Goal: Task Accomplishment & Management: Complete application form

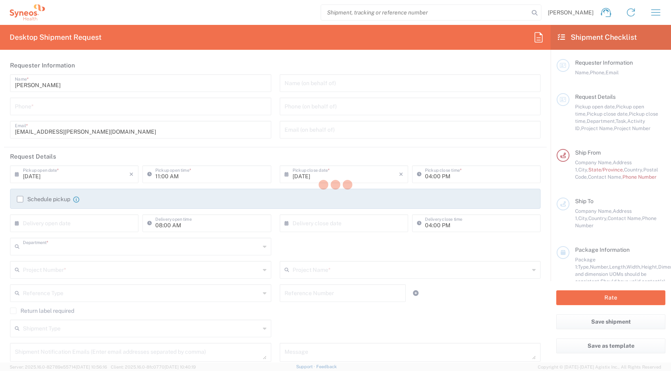
type input "3229"
type input "[GEOGRAPHIC_DATA]"
type input "IVH Mexico SA de CV"
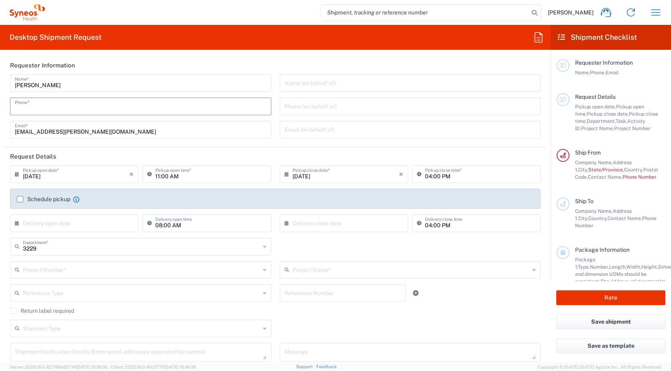
click at [57, 108] on input "tel" at bounding box center [141, 106] width 252 height 14
type input "5533415225"
click at [22, 197] on label "Schedule pickup" at bounding box center [43, 199] width 53 height 6
click at [20, 199] on input "Schedule pickup" at bounding box center [20, 199] width 0 height 0
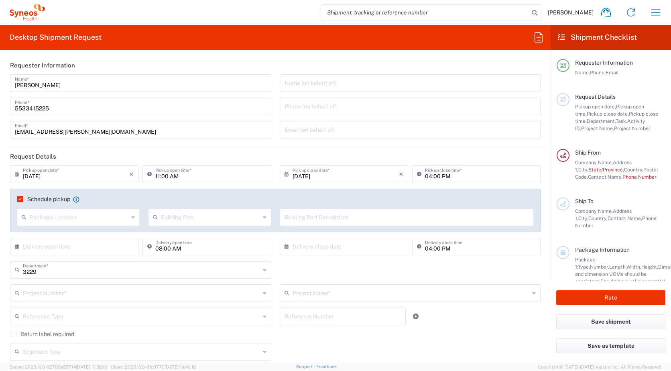
click at [20, 197] on label "Schedule pickup" at bounding box center [43, 199] width 53 height 6
click at [18, 199] on input "Schedule pickup" at bounding box center [18, 199] width 0 height 0
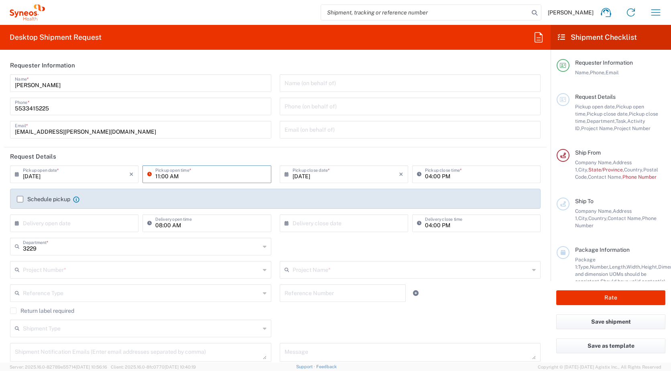
click at [175, 176] on input "11:00 AM" at bounding box center [210, 174] width 111 height 14
click at [147, 175] on icon at bounding box center [151, 174] width 8 height 13
click at [203, 173] on input "11:00 AM" at bounding box center [210, 174] width 111 height 14
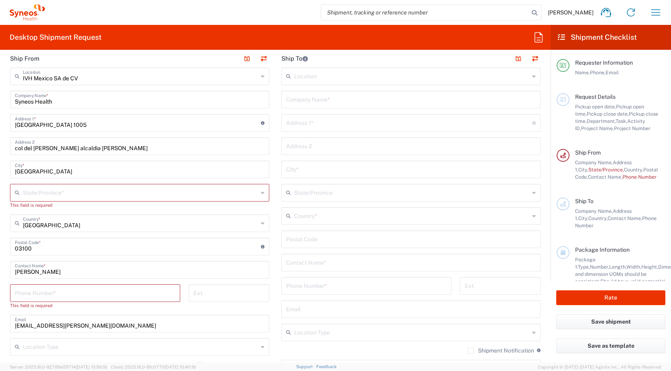
scroll to position [281, 0]
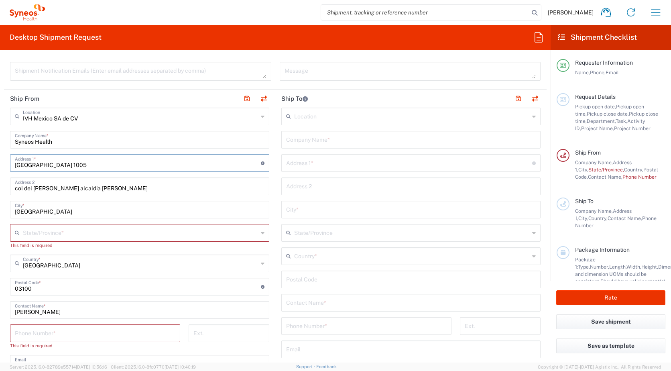
drag, startPoint x: 78, startPoint y: 164, endPoint x: 7, endPoint y: 169, distance: 71.6
click at [7, 169] on main "IVH [GEOGRAPHIC_DATA] SA de CV Location IVH [GEOGRAPHIC_DATA] [GEOGRAPHIC_DATA]…" at bounding box center [139, 295] width 271 height 375
paste input "[GEOGRAPHIC_DATA] [STREET_ADDRESS][PERSON_NAME]"
type input "[GEOGRAPHIC_DATA] [STREET_ADDRESS][PERSON_NAME]"
click at [114, 164] on input "[GEOGRAPHIC_DATA] [STREET_ADDRESS][PERSON_NAME]" at bounding box center [138, 162] width 246 height 14
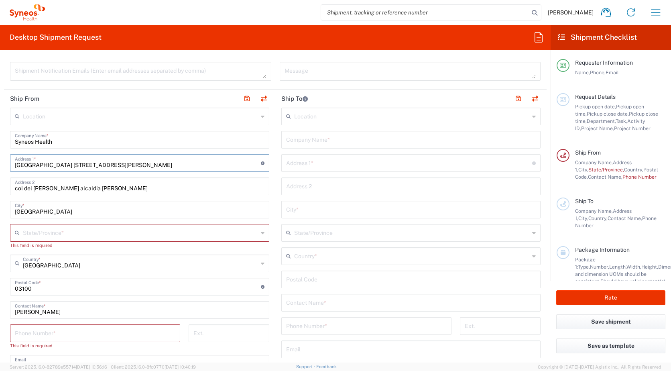
drag, startPoint x: 116, startPoint y: 165, endPoint x: 194, endPoint y: 165, distance: 77.5
click at [194, 165] on input "[GEOGRAPHIC_DATA] [STREET_ADDRESS][PERSON_NAME]" at bounding box center [138, 162] width 246 height 14
type input "[GEOGRAPHIC_DATA] [STREET_ADDRESS][PERSON_NAME]"
drag, startPoint x: 114, startPoint y: 189, endPoint x: 3, endPoint y: 189, distance: 111.2
click at [3, 189] on form "Requester Information [PERSON_NAME] Name * [PHONE_NUMBER] Phone * [EMAIL_ADDRES…" at bounding box center [275, 209] width 551 height 306
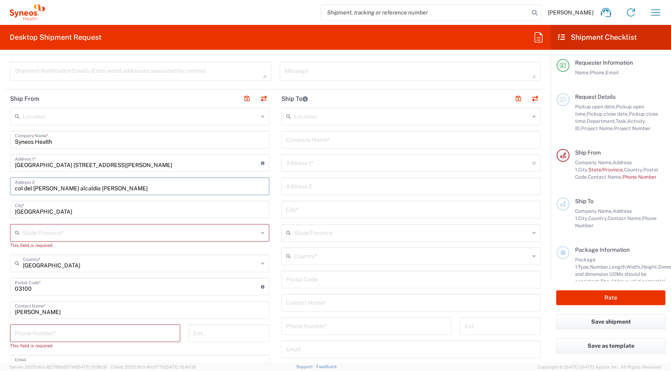
paste input "[GEOGRAPHIC_DATA]"
click at [120, 185] on input "[GEOGRAPHIC_DATA] [GEOGRAPHIC_DATA]" at bounding box center [140, 186] width 250 height 14
click at [72, 213] on input "[GEOGRAPHIC_DATA]" at bounding box center [140, 209] width 250 height 14
drag, startPoint x: 83, startPoint y: 187, endPoint x: 155, endPoint y: 187, distance: 72.6
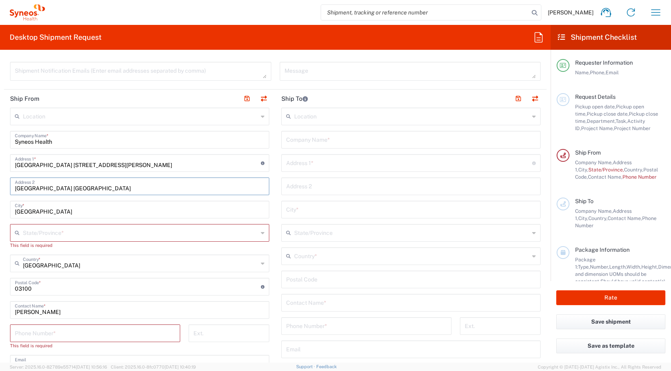
click at [155, 187] on input "[GEOGRAPHIC_DATA] [GEOGRAPHIC_DATA]" at bounding box center [140, 186] width 250 height 14
type input "[GEOGRAPHIC_DATA]"
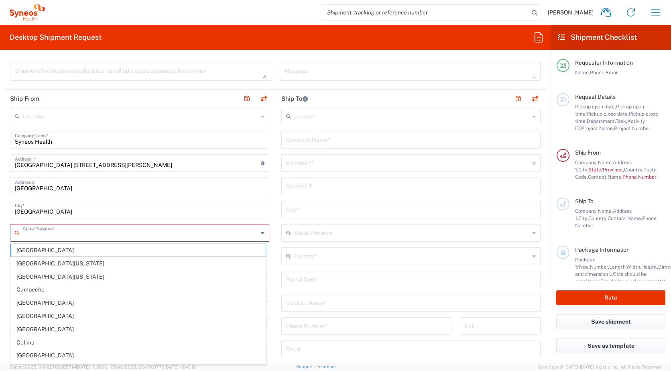
click at [56, 233] on input "text" at bounding box center [140, 232] width 235 height 14
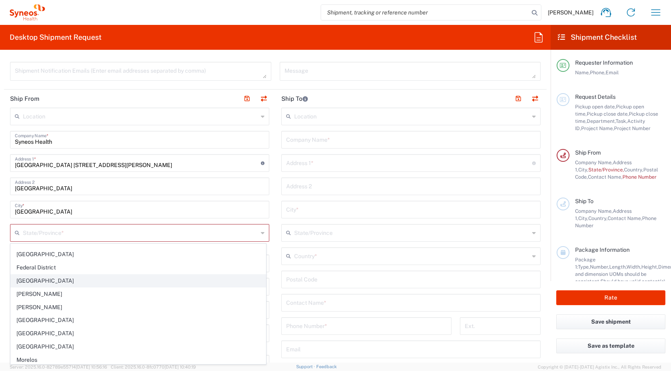
scroll to position [120, 0]
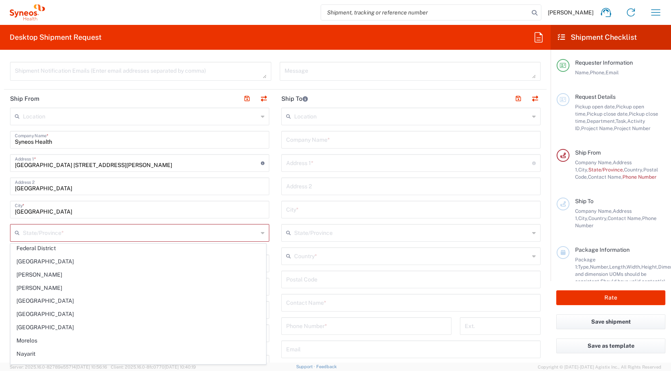
drag, startPoint x: 48, startPoint y: 313, endPoint x: 108, endPoint y: 196, distance: 131.6
click at [48, 313] on span "[GEOGRAPHIC_DATA]" at bounding box center [138, 314] width 255 height 12
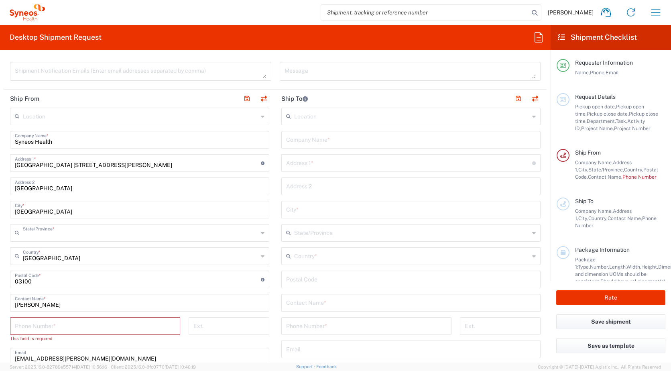
type input "[GEOGRAPHIC_DATA]"
click at [86, 284] on input "undefined" at bounding box center [138, 279] width 246 height 14
type input "0"
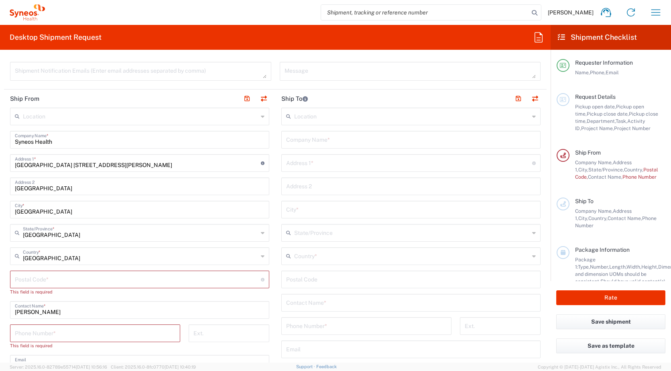
click at [25, 279] on input "undefined" at bounding box center [138, 279] width 246 height 14
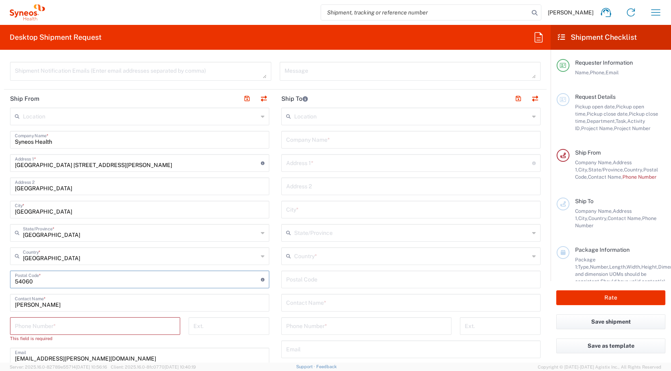
type input "54060"
drag, startPoint x: 190, startPoint y: 287, endPoint x: 171, endPoint y: 307, distance: 27.5
click at [190, 287] on div "Postal Code * Enter Postal Code here" at bounding box center [139, 279] width 259 height 18
drag, startPoint x: 85, startPoint y: 305, endPoint x: -2, endPoint y: 310, distance: 87.2
click at [0, 310] on html "[PERSON_NAME] Home Shipment estimator Shipment tracking Desktop shipment reques…" at bounding box center [335, 185] width 671 height 371
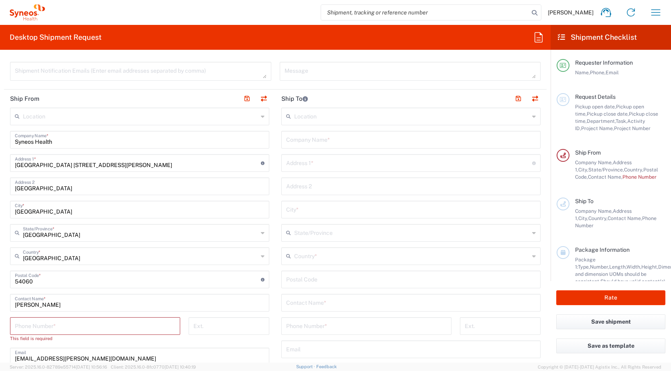
click at [51, 302] on input "[PERSON_NAME]" at bounding box center [140, 302] width 250 height 14
type input "[PERSON_NAME]"
click at [119, 166] on input "[GEOGRAPHIC_DATA] [STREET_ADDRESS][PERSON_NAME]" at bounding box center [138, 162] width 246 height 14
type input "Centrum Park [STREET_ADDRESS][PERSON_NAME]"
drag, startPoint x: 70, startPoint y: 325, endPoint x: 141, endPoint y: 368, distance: 82.7
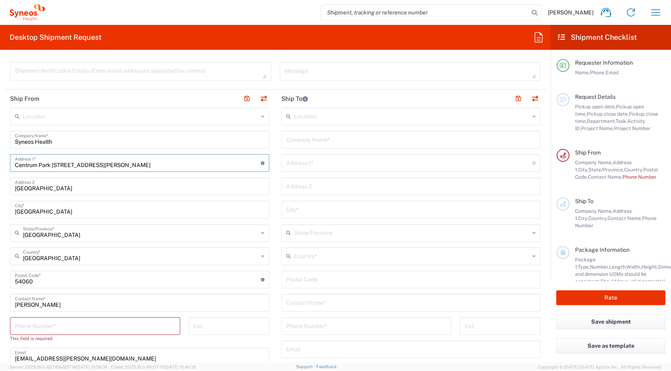
click at [70, 325] on input "tel" at bounding box center [95, 325] width 161 height 14
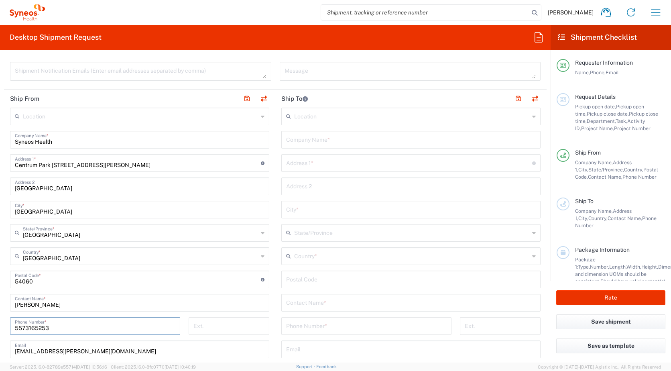
type input "5573165253"
drag, startPoint x: 124, startPoint y: 350, endPoint x: 6, endPoint y: 353, distance: 118.8
click at [6, 353] on main "Location [PERSON_NAME] LLC-[GEOGRAPHIC_DATA] [GEOGRAPHIC_DATA] [GEOGRAPHIC_DATA…" at bounding box center [139, 288] width 271 height 360
paste input "[PERSON_NAME] del [PERSON_NAME] <[EMAIL_ADDRESS][PERSON_NAME][DOMAIN_NAME]>"
drag, startPoint x: 89, startPoint y: 351, endPoint x: 12, endPoint y: 354, distance: 77.5
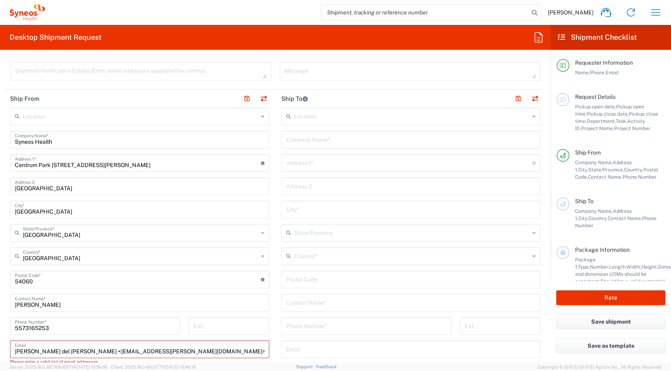
click at [12, 354] on div "[PERSON_NAME] del [PERSON_NAME] <[EMAIL_ADDRESS][PERSON_NAME][DOMAIN_NAME]> Ema…" at bounding box center [139, 349] width 259 height 18
click at [132, 349] on input "[EMAIL_ADDRESS][PERSON_NAME][DOMAIN_NAME]>" at bounding box center [140, 349] width 250 height 14
type input "[EMAIL_ADDRESS][PERSON_NAME][DOMAIN_NAME]"
click at [71, 113] on input "text" at bounding box center [140, 116] width 235 height 14
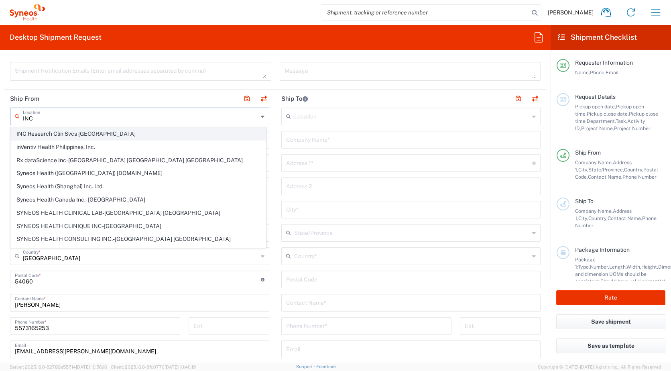
click at [76, 134] on span "INC Research Clin Svcs [GEOGRAPHIC_DATA]" at bounding box center [138, 134] width 255 height 12
type input "INC Research Clin Svcs [GEOGRAPHIC_DATA]"
type input "[STREET_ADDRESS][PERSON_NAME]"
type input "[GEOGRAPHIC_DATA], [GEOGRAPHIC_DATA]"
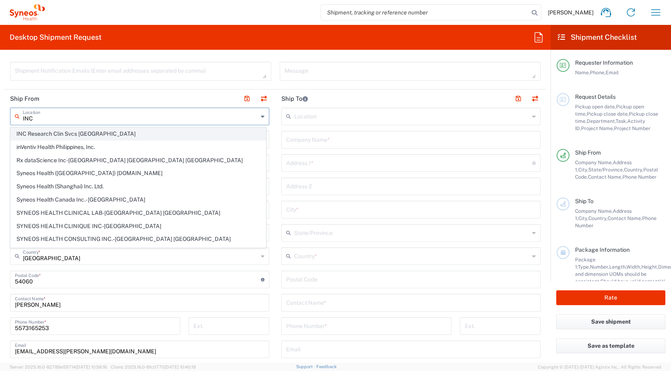
type input "Tlalnepantla"
type input "[GEOGRAPHIC_DATA]"
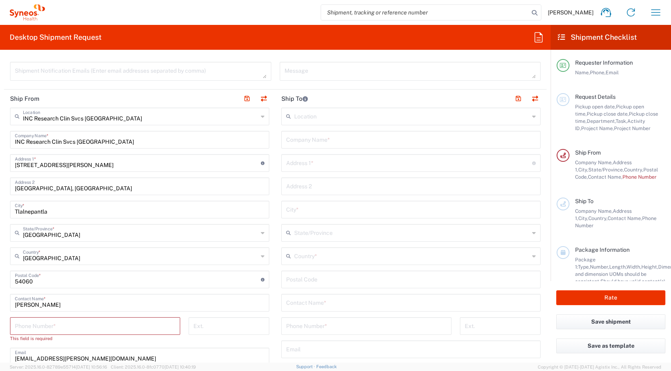
click at [68, 331] on input "tel" at bounding box center [95, 325] width 161 height 14
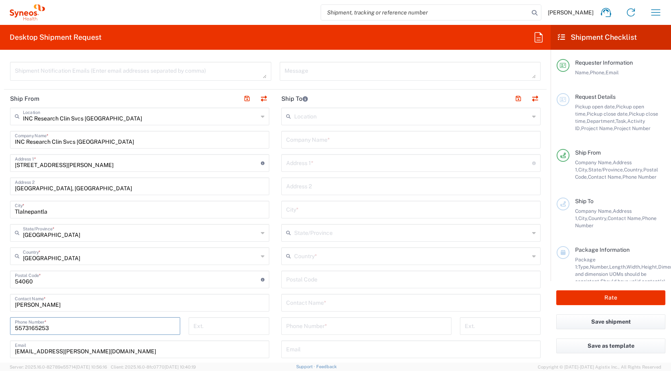
type input "5573165253"
click at [271, 300] on main "INC Research Clin Svcs [GEOGRAPHIC_DATA] Location INC Research Clin Svcs [GEOGR…" at bounding box center [139, 288] width 271 height 360
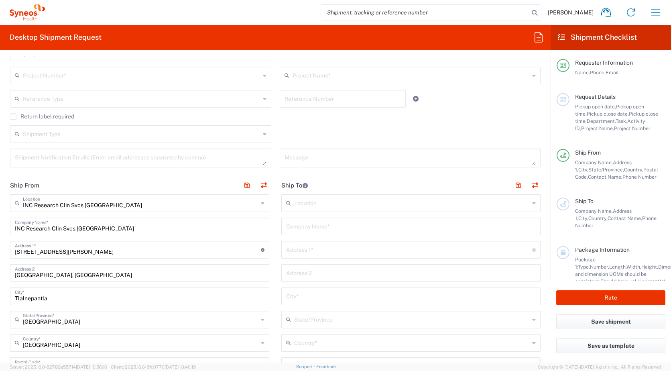
scroll to position [161, 0]
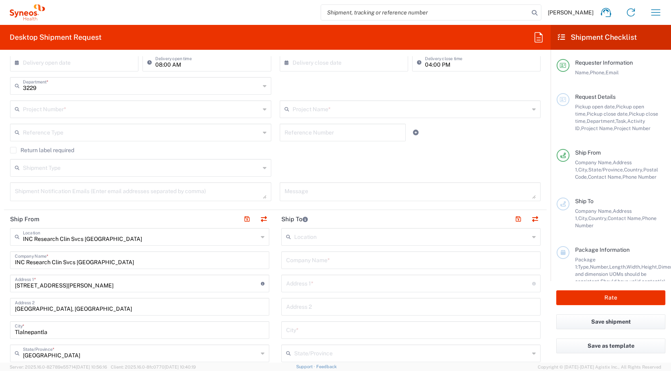
click at [327, 239] on input "text" at bounding box center [411, 236] width 235 height 14
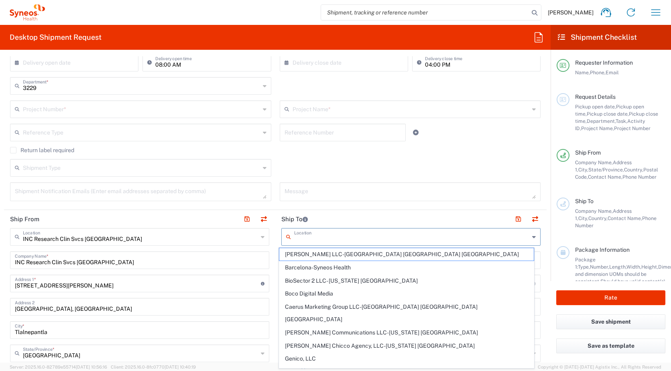
click at [345, 213] on header "Ship To" at bounding box center [410, 219] width 271 height 18
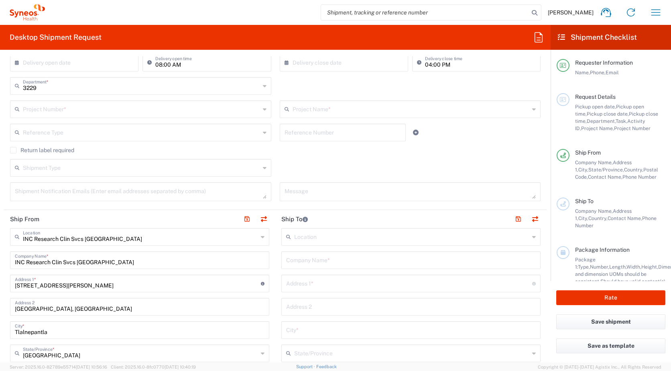
scroll to position [241, 0]
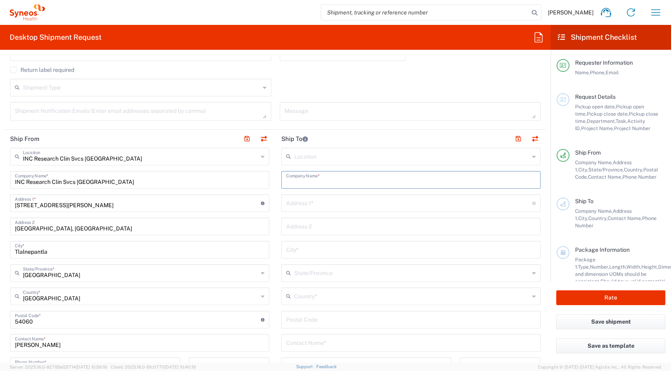
click at [311, 182] on input "text" at bounding box center [411, 179] width 250 height 14
click at [313, 204] on input "text" at bounding box center [409, 202] width 246 height 14
type input "Av. Prevista #24 int 13"
click at [297, 236] on input "text" at bounding box center [411, 233] width 250 height 14
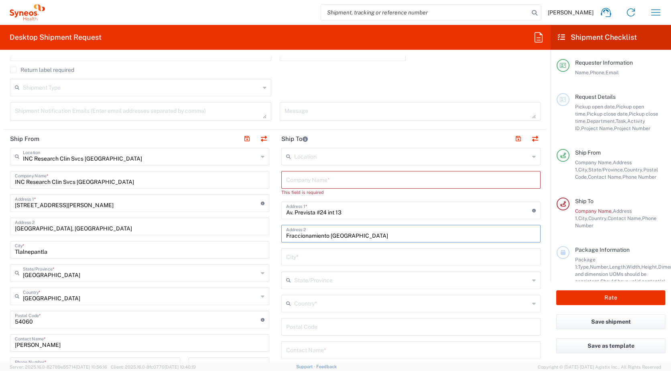
type input "Fraccionamiento [GEOGRAPHIC_DATA]"
click at [297, 261] on input "text" at bounding box center [411, 256] width 250 height 14
click at [532, 282] on icon at bounding box center [534, 287] width 4 height 13
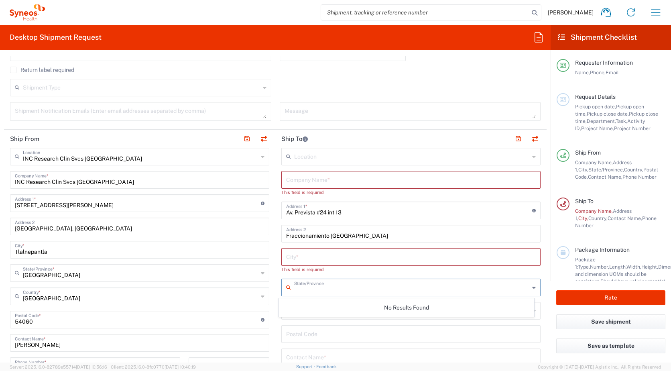
click at [532, 282] on icon at bounding box center [534, 287] width 4 height 13
click at [532, 286] on icon at bounding box center [534, 287] width 4 height 13
click at [378, 293] on input "text" at bounding box center [411, 287] width 235 height 14
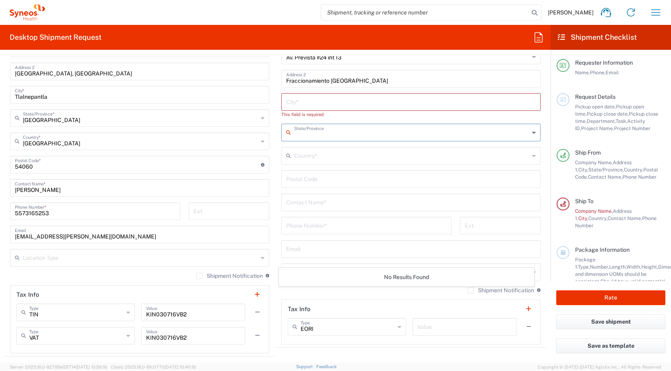
scroll to position [401, 0]
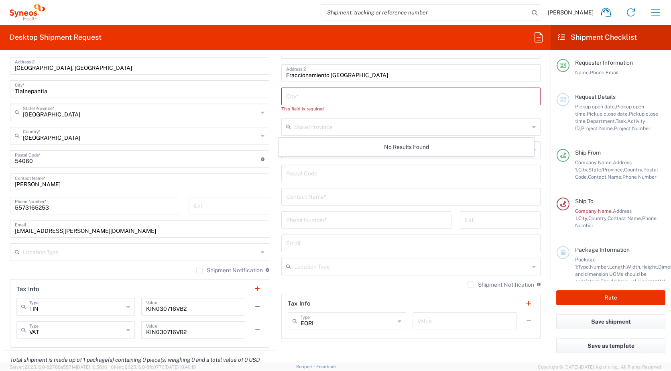
click at [524, 128] on div "State/Province" at bounding box center [410, 127] width 259 height 18
type input "_"
type input "[GEOGRAPHIC_DATA]"
click at [316, 98] on input "text" at bounding box center [411, 96] width 250 height 14
type input "Toluca"
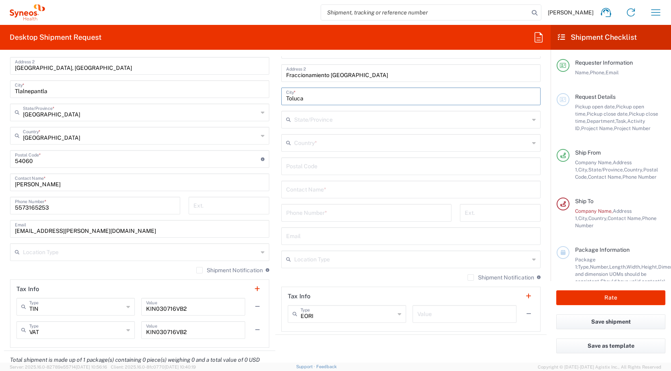
click at [318, 167] on input "undefined" at bounding box center [411, 166] width 250 height 14
type input "50255"
click at [532, 144] on icon at bounding box center [534, 142] width 4 height 13
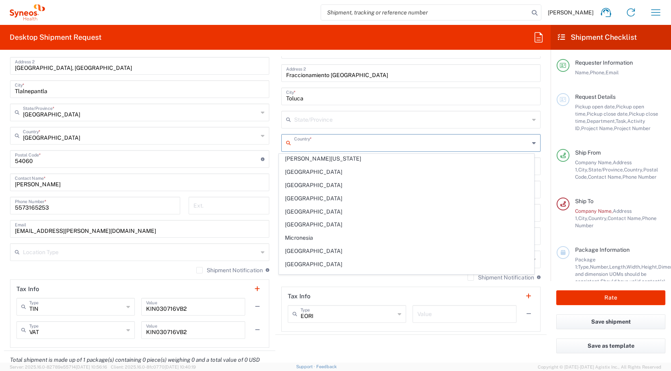
scroll to position [1806, 0]
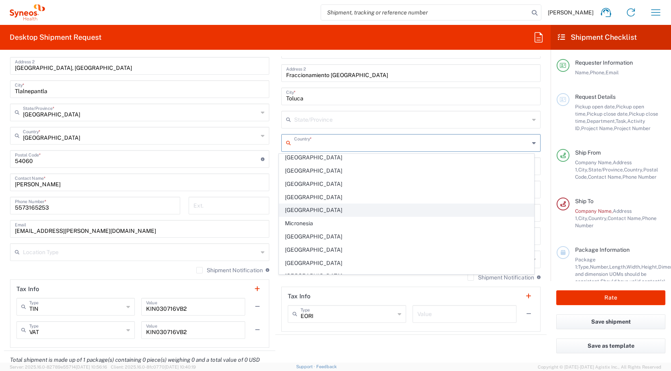
click at [311, 209] on span "[GEOGRAPHIC_DATA]" at bounding box center [406, 210] width 255 height 12
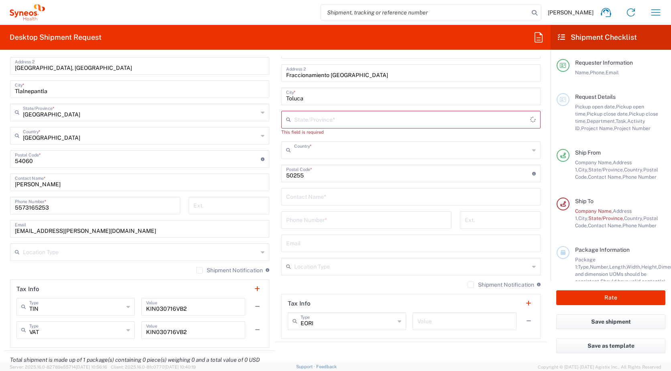
type input "[GEOGRAPHIC_DATA]"
click at [532, 120] on icon at bounding box center [534, 119] width 4 height 13
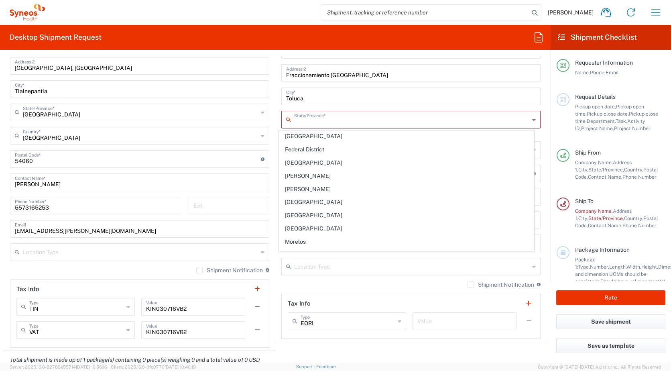
scroll to position [120, 0]
click at [317, 201] on span "[GEOGRAPHIC_DATA]" at bounding box center [406, 201] width 255 height 12
type input "[GEOGRAPHIC_DATA]"
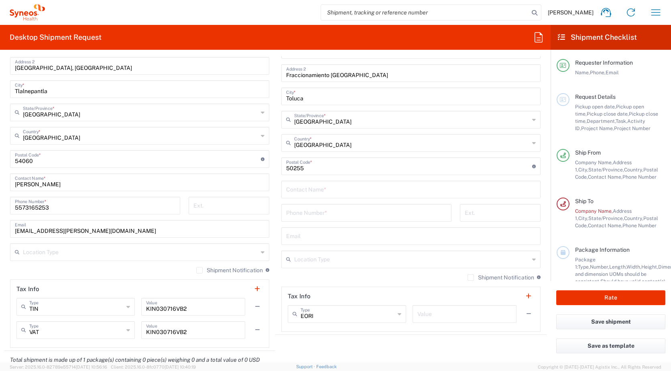
click at [352, 191] on input "text" at bounding box center [411, 189] width 250 height 14
type input "[PERSON_NAME]"
click at [345, 212] on input "tel" at bounding box center [366, 212] width 161 height 14
type input "5533415225"
type input "IPS001207BC8"
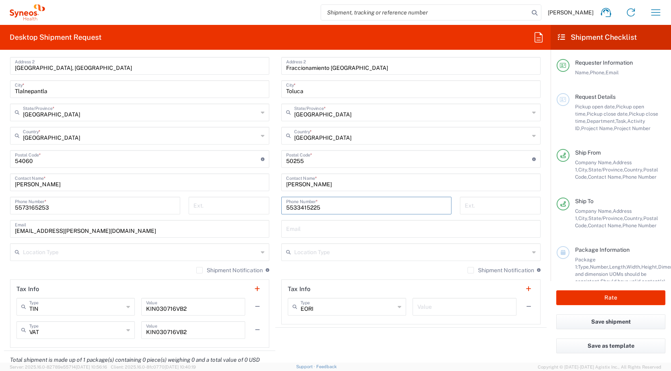
type input "5533415225"
click at [344, 230] on input "text" at bounding box center [411, 228] width 250 height 14
type input "[EMAIL_ADDRESS][PERSON_NAME][DOMAIN_NAME]"
type input "[PERSON_NAME]"
click at [419, 254] on input "text" at bounding box center [411, 251] width 235 height 14
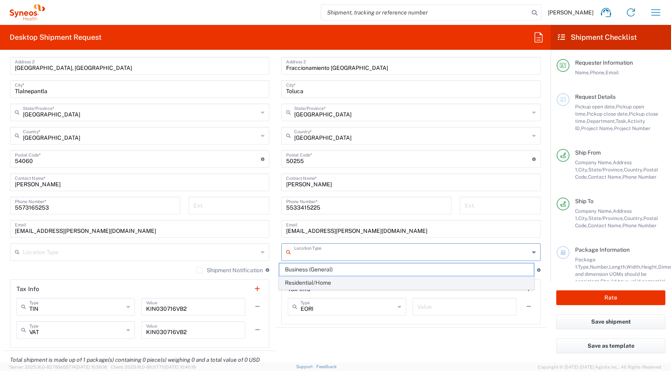
click at [327, 281] on span "Residential/Home" at bounding box center [406, 282] width 255 height 12
type input "Residential/Home"
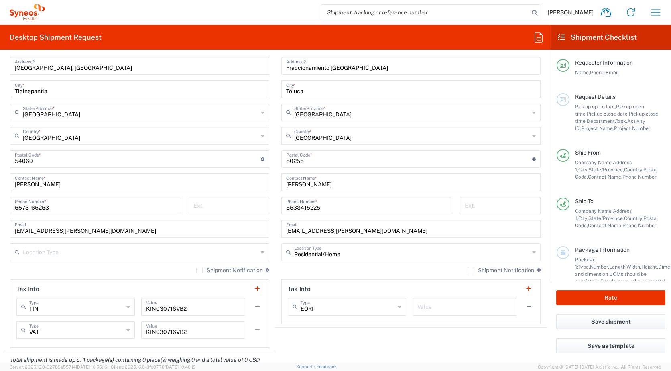
click at [257, 253] on div "Location Type" at bounding box center [139, 252] width 259 height 18
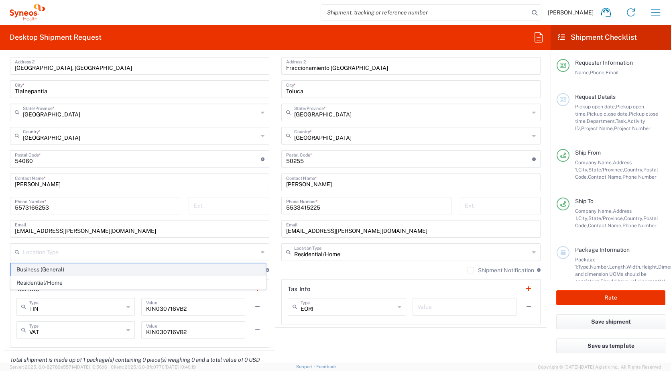
click at [137, 267] on span "Business (General)" at bounding box center [138, 269] width 255 height 12
type input "Business (General)"
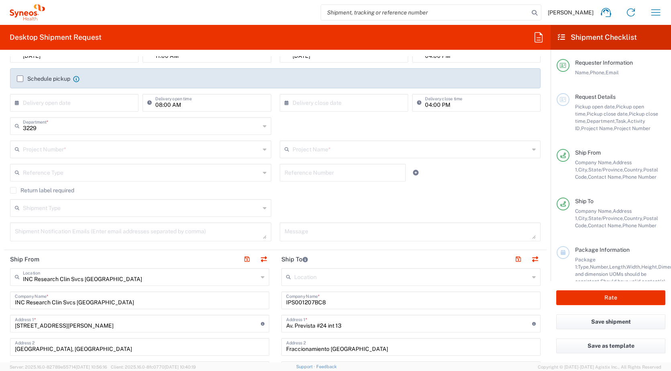
click at [263, 150] on icon at bounding box center [265, 149] width 4 height 13
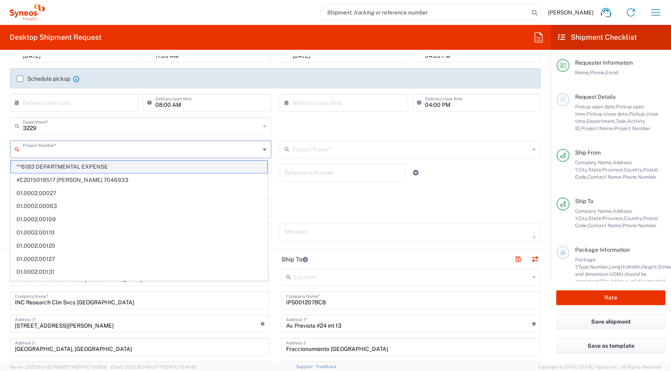
click at [98, 167] on span "**6183 DEPARTMENTAL EXPENSE" at bounding box center [139, 167] width 256 height 12
type input "**6183 DEPARTMENTAL EXPENSE"
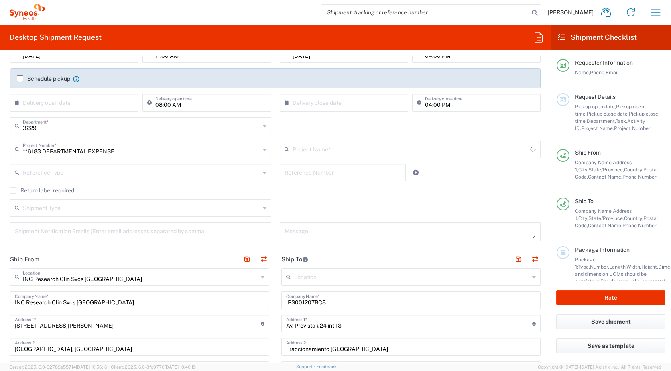
type input "6183"
click at [258, 208] on div "Shipment Type" at bounding box center [140, 208] width 261 height 18
click at [327, 206] on div "Shipment Type Batch Regular" at bounding box center [275, 210] width 539 height 23
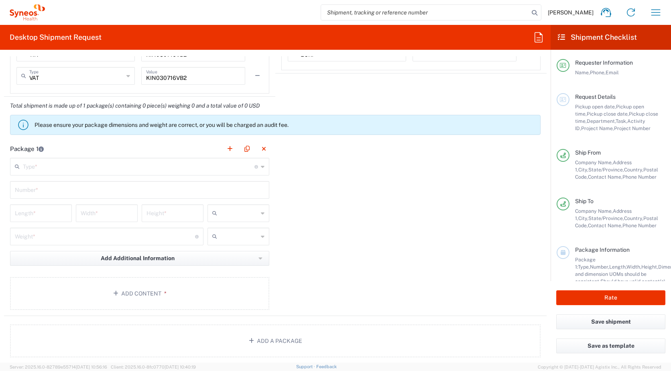
scroll to position [644, 0]
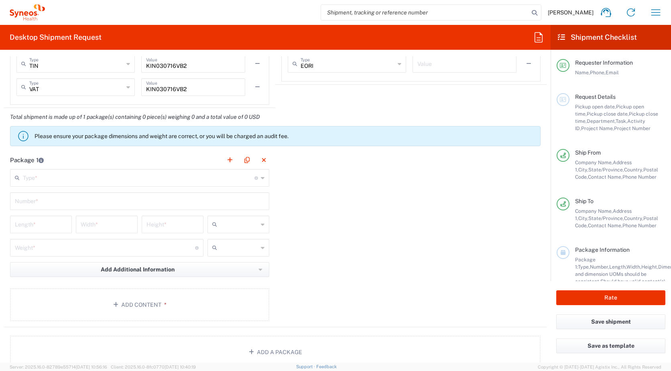
click at [261, 177] on icon at bounding box center [263, 177] width 4 height 13
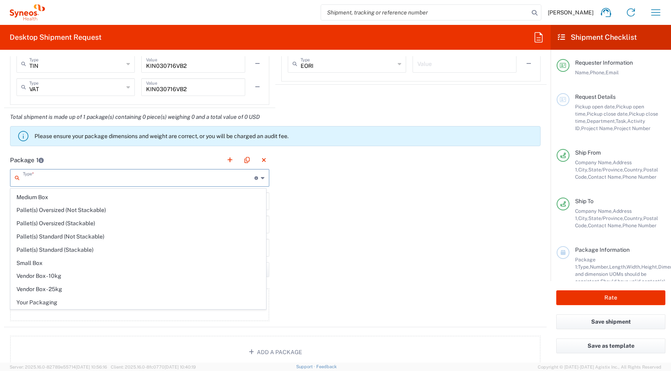
scroll to position [0, 0]
click at [353, 181] on div "Package 1 Type * Material used to package goods Envelope Large Box Medium Box P…" at bounding box center [275, 239] width 543 height 176
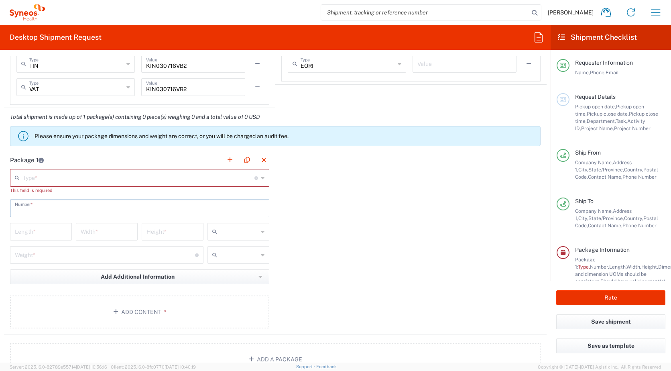
click at [229, 208] on input "text" at bounding box center [140, 208] width 250 height 14
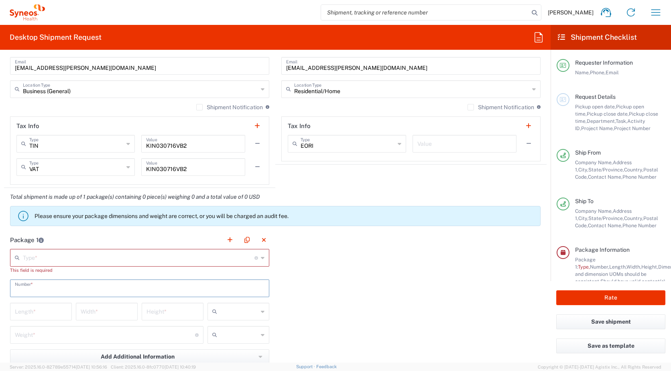
scroll to position [564, 0]
click at [226, 238] on button "button" at bounding box center [229, 240] width 11 height 11
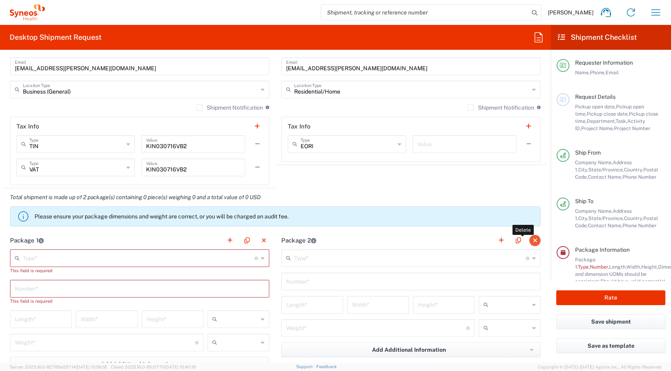
click at [530, 240] on button "button" at bounding box center [534, 240] width 11 height 11
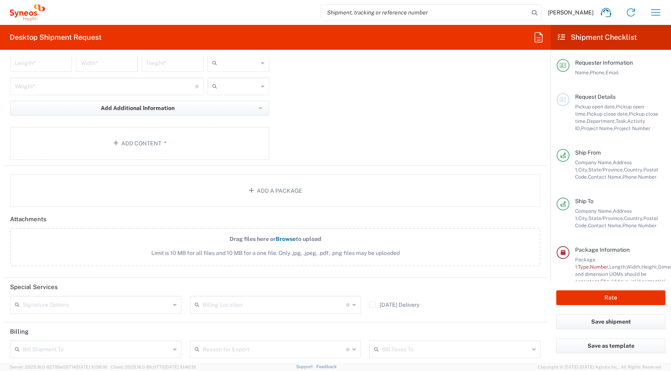
scroll to position [899, 0]
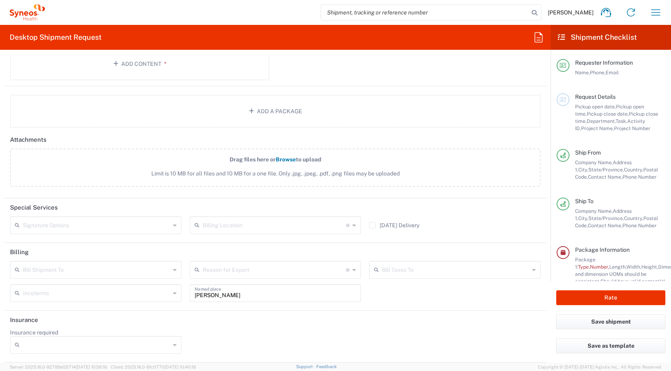
click at [173, 269] on icon at bounding box center [175, 269] width 4 height 13
click at [171, 246] on header "Billing" at bounding box center [275, 252] width 543 height 18
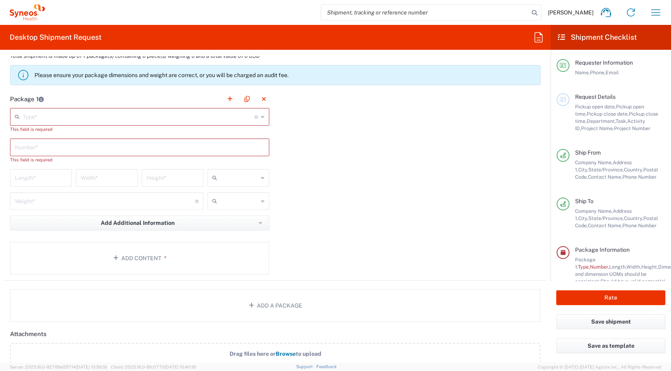
scroll to position [659, 0]
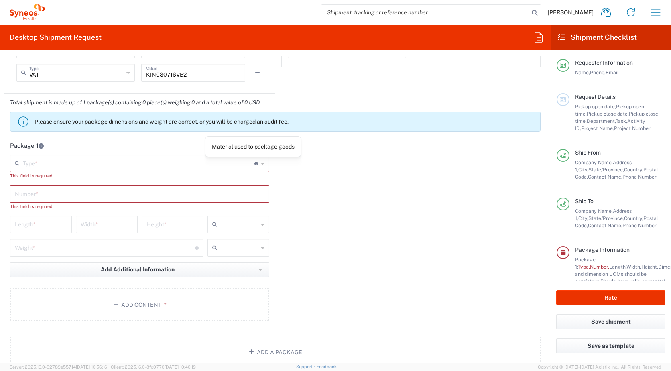
click at [254, 165] on icon at bounding box center [256, 164] width 4 height 4
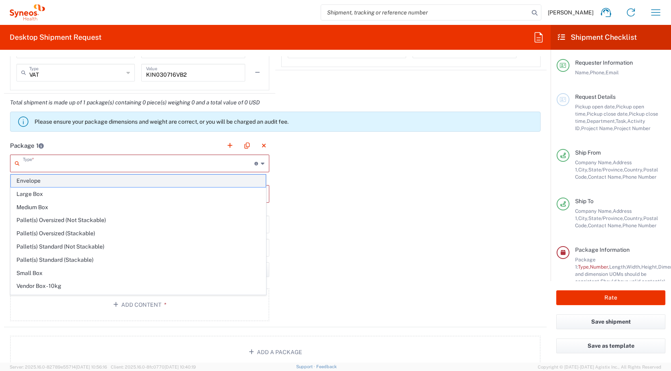
click at [66, 181] on span "Envelope" at bounding box center [138, 181] width 255 height 12
type input "Envelope"
type input "1"
type input "9.5"
type input "12.5"
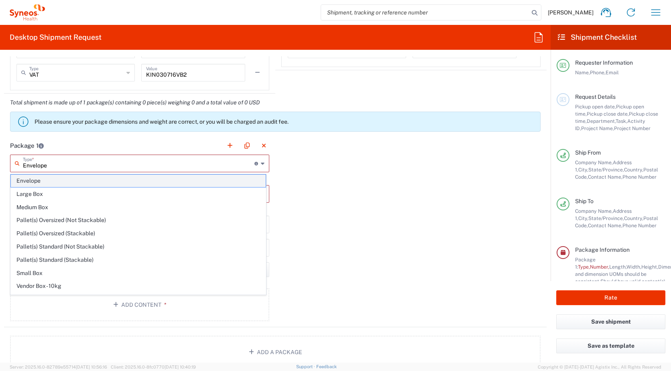
type input "0.25"
type input "in"
type input "0.45"
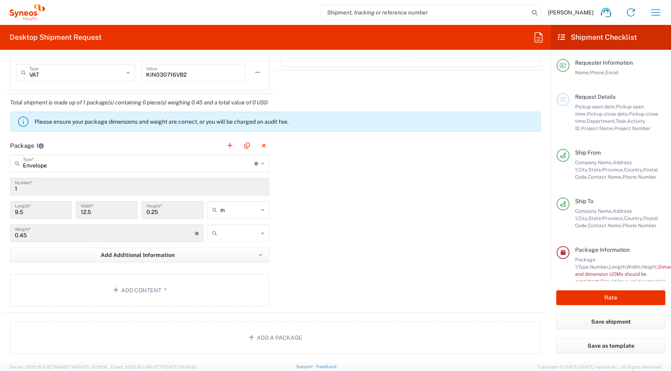
click at [261, 210] on icon at bounding box center [263, 209] width 4 height 13
click at [226, 240] on span "cm" at bounding box center [235, 240] width 59 height 12
type input "24.13"
type input "31.75"
type input "0.64"
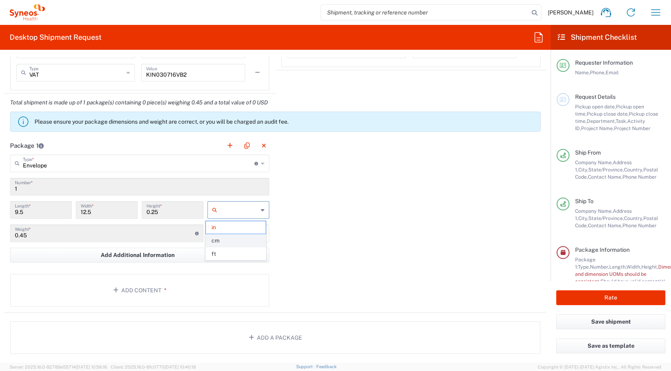
type input "cm"
click at [261, 234] on icon at bounding box center [263, 233] width 4 height 13
click at [232, 248] on span "kgs" at bounding box center [235, 250] width 59 height 12
type input "kgs"
click at [98, 240] on div "0.45 Weight * Total weight of package(s) in pounds or kilograms" at bounding box center [106, 233] width 193 height 18
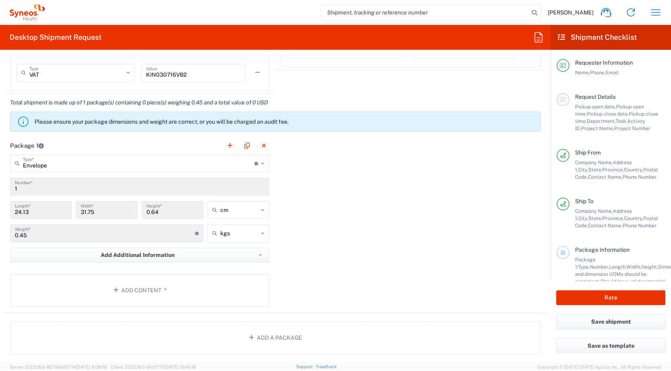
click at [184, 232] on input "0.45" at bounding box center [105, 233] width 180 height 14
click at [195, 233] on icon at bounding box center [197, 234] width 4 height 4
click at [148, 234] on input "0.45" at bounding box center [105, 233] width 180 height 14
click at [163, 288] on span "*" at bounding box center [163, 290] width 5 height 6
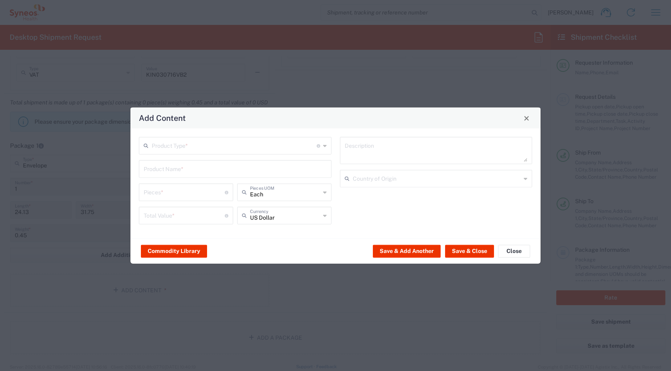
click at [356, 153] on textarea at bounding box center [436, 150] width 183 height 22
type textarea "documents"
click at [310, 147] on input "text" at bounding box center [234, 145] width 165 height 14
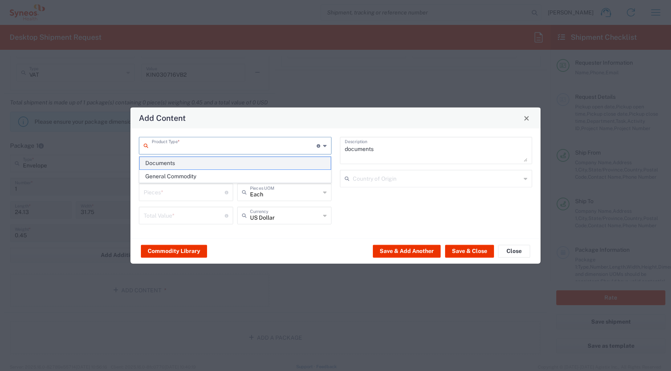
click at [195, 166] on span "Documents" at bounding box center [235, 163] width 191 height 12
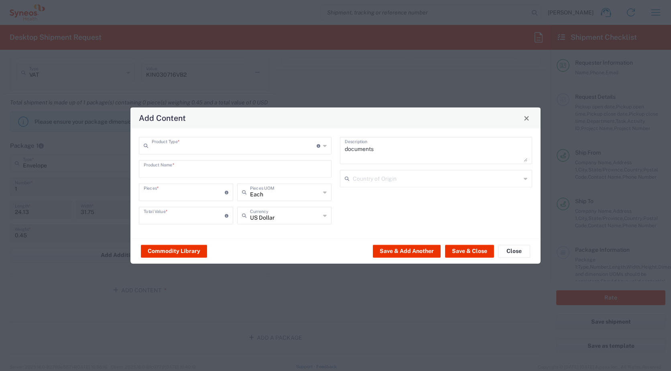
type input "Documents"
type input "1"
type textarea "Documents"
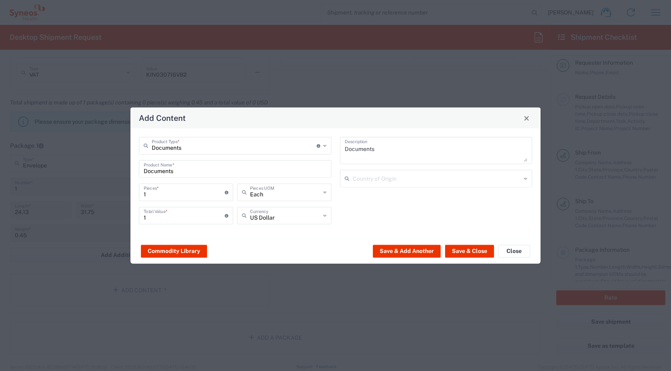
click at [324, 214] on icon at bounding box center [325, 215] width 4 height 13
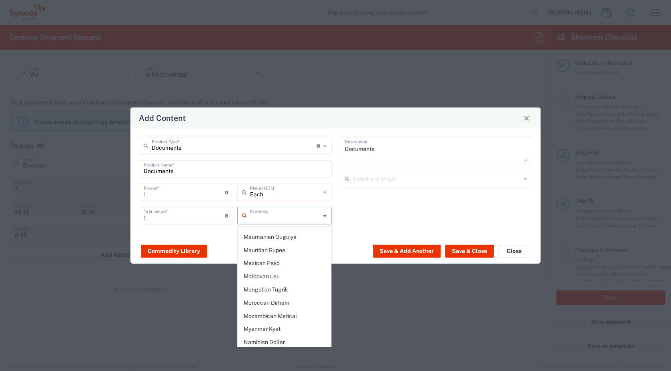
scroll to position [1276, 0]
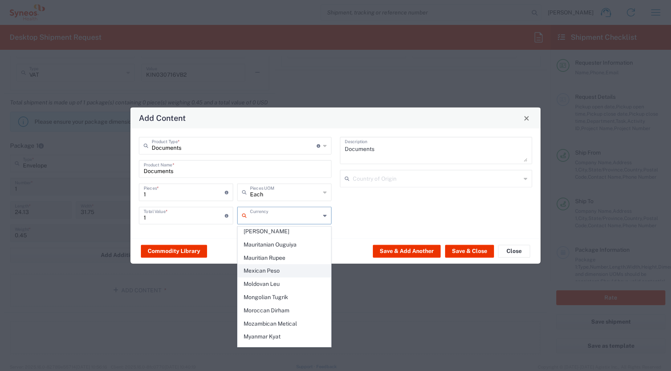
click at [289, 264] on span "Mexican Peso" at bounding box center [284, 270] width 93 height 12
type input "Mexican Peso"
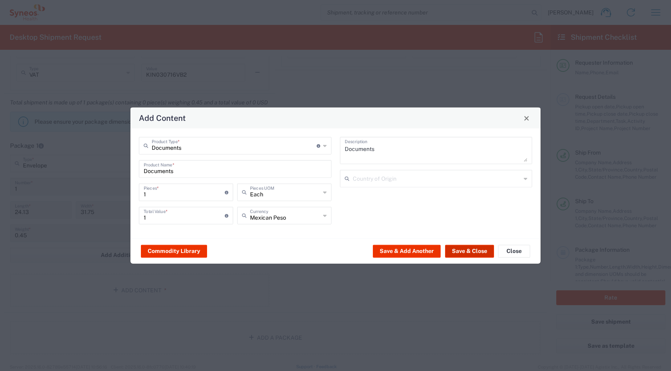
click at [486, 250] on button "Save & Close" at bounding box center [469, 250] width 49 height 13
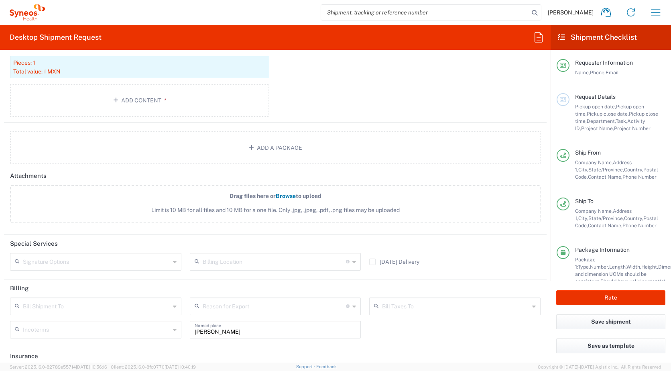
scroll to position [932, 0]
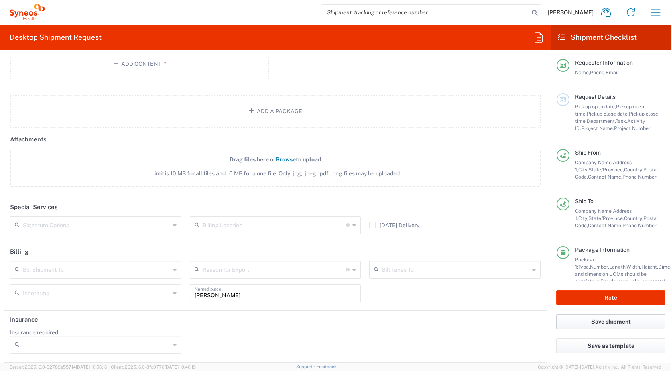
click at [617, 321] on button "Save shipment" at bounding box center [610, 321] width 109 height 15
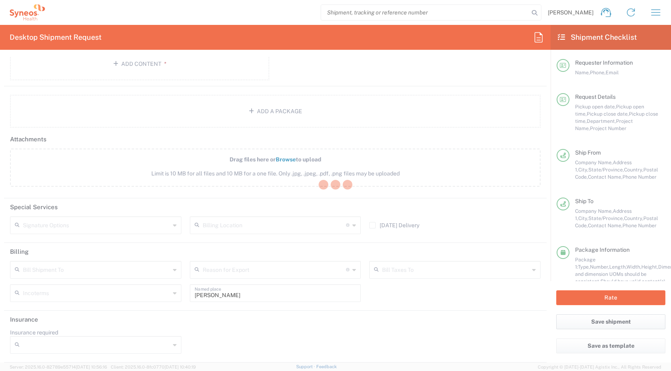
type input "**6183 DEPARTMENTAL EXPENSE"
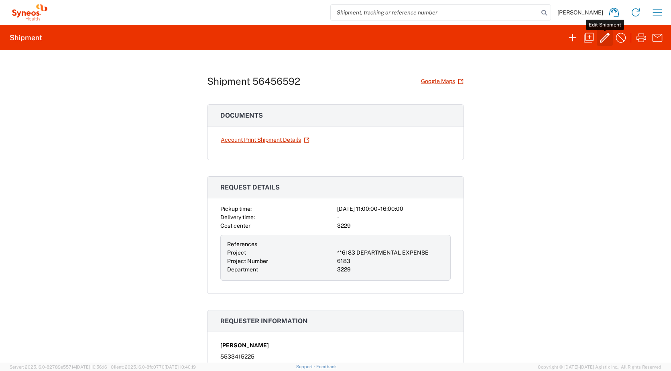
click at [604, 38] on icon "button" at bounding box center [605, 38] width 10 height 10
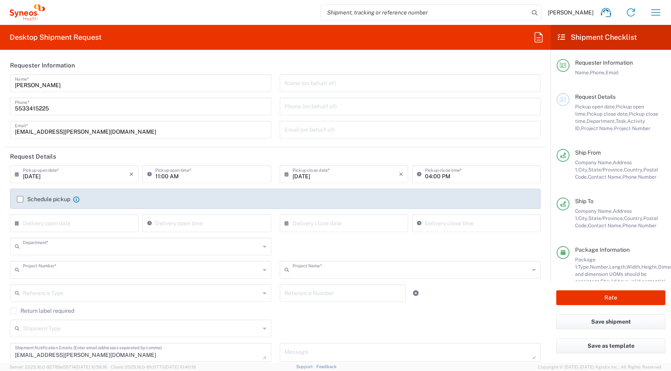
type input "3229"
type input "**6183 DEPARTMENTAL EXPENSE"
type input "6183"
type input "[GEOGRAPHIC_DATA]"
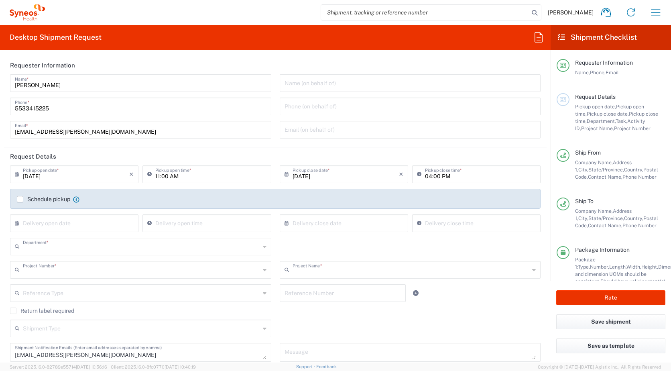
type input "Envelope"
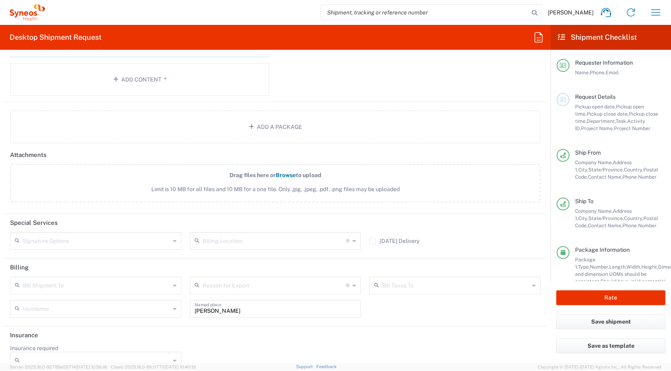
scroll to position [932, 0]
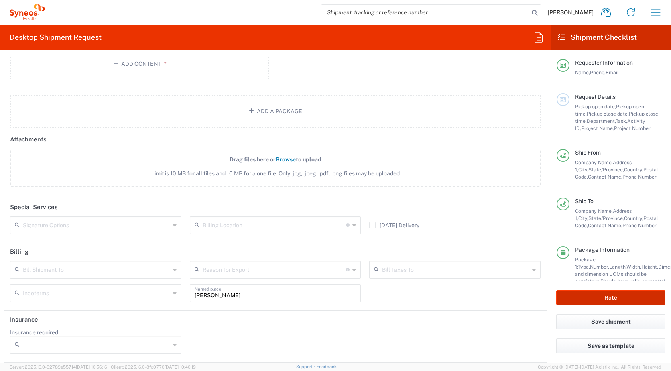
click at [615, 297] on button "Rate" at bounding box center [610, 297] width 109 height 15
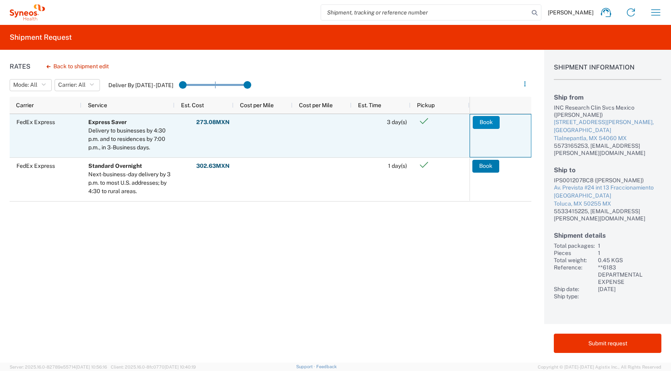
click at [486, 119] on button "Book" at bounding box center [486, 122] width 27 height 13
